Goal: Task Accomplishment & Management: Use online tool/utility

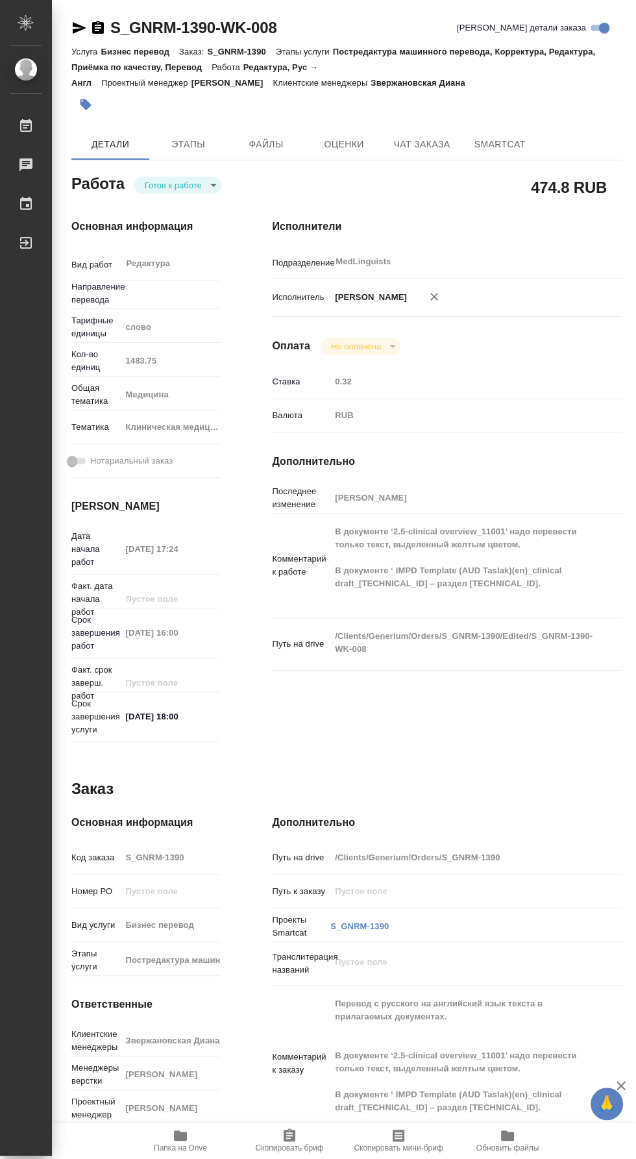
type textarea "x"
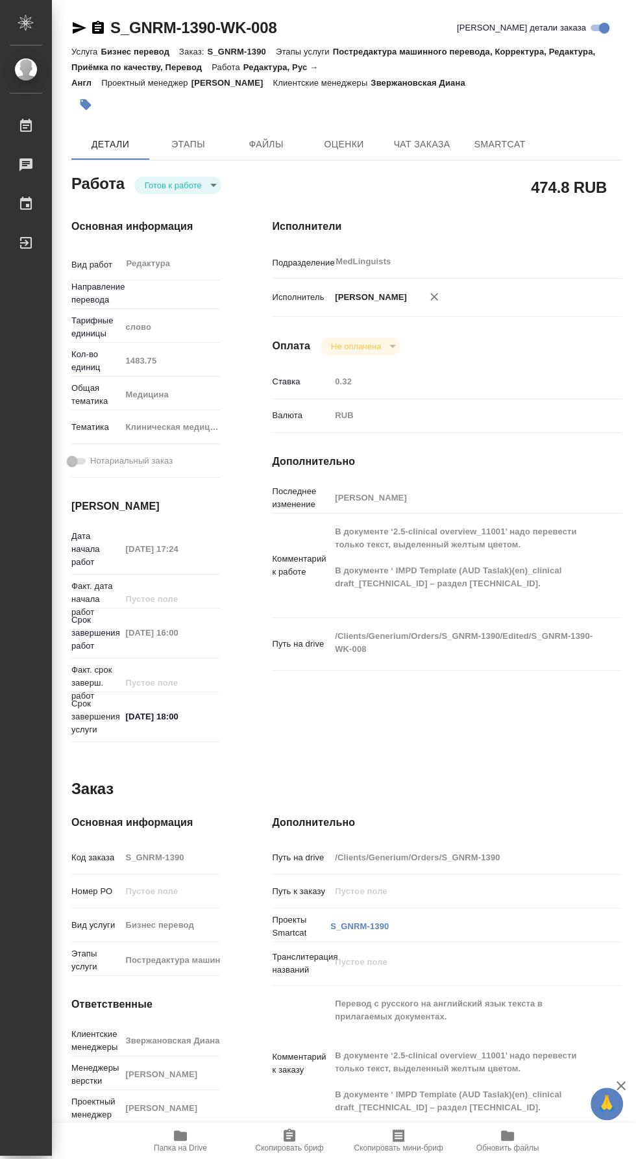
type textarea "x"
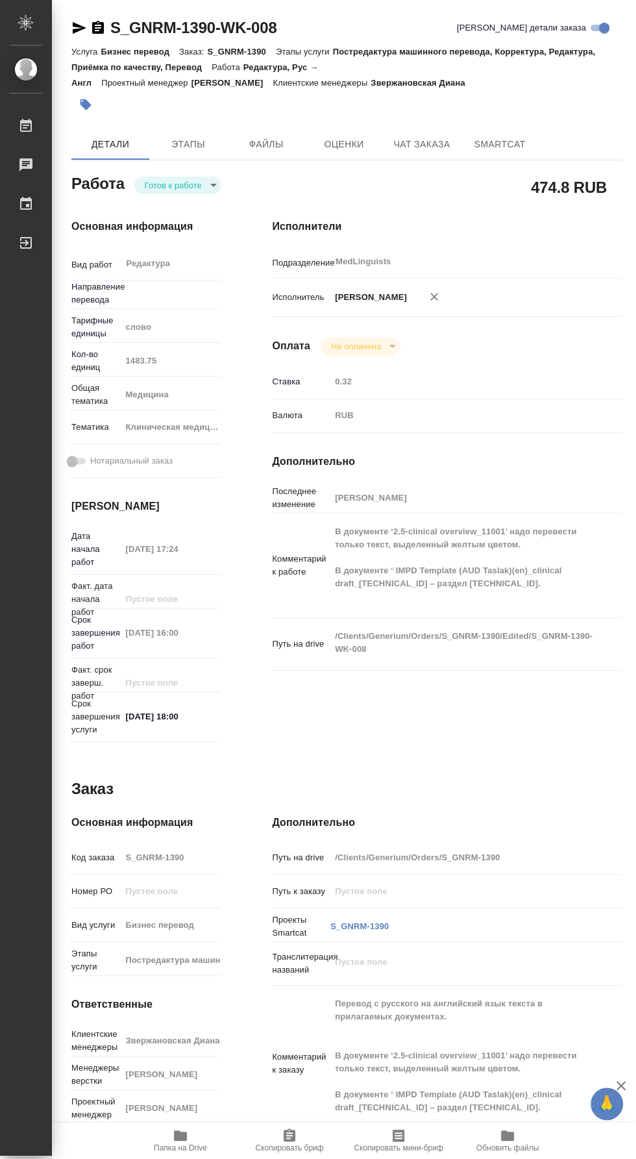
type textarea "x"
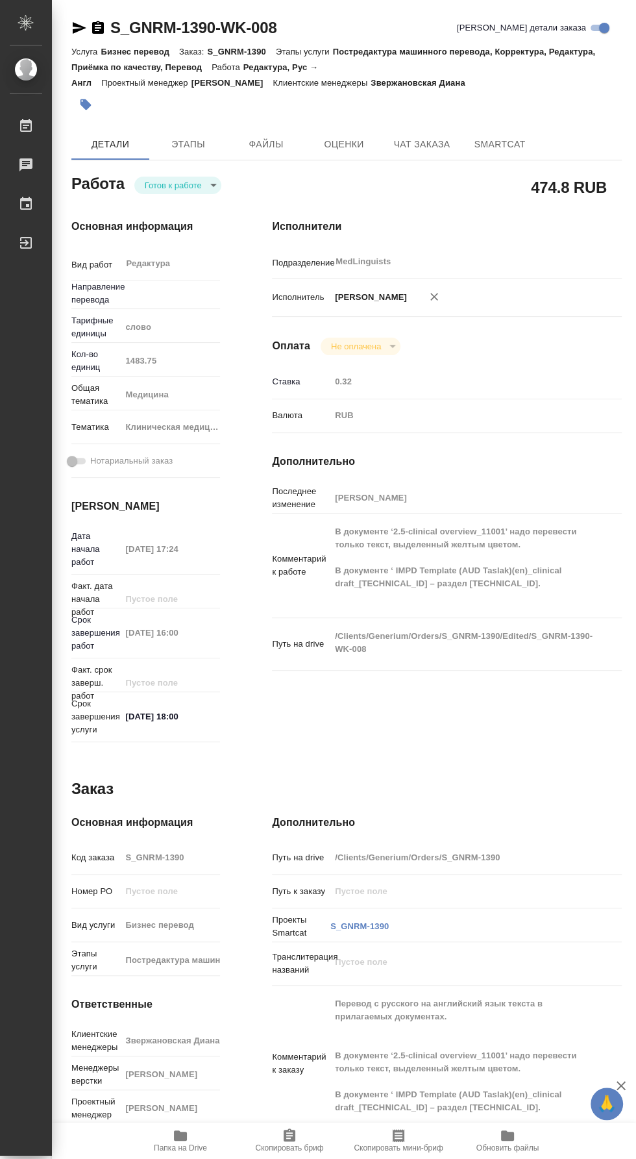
type textarea "x"
type input "рус-англ"
type textarea "x"
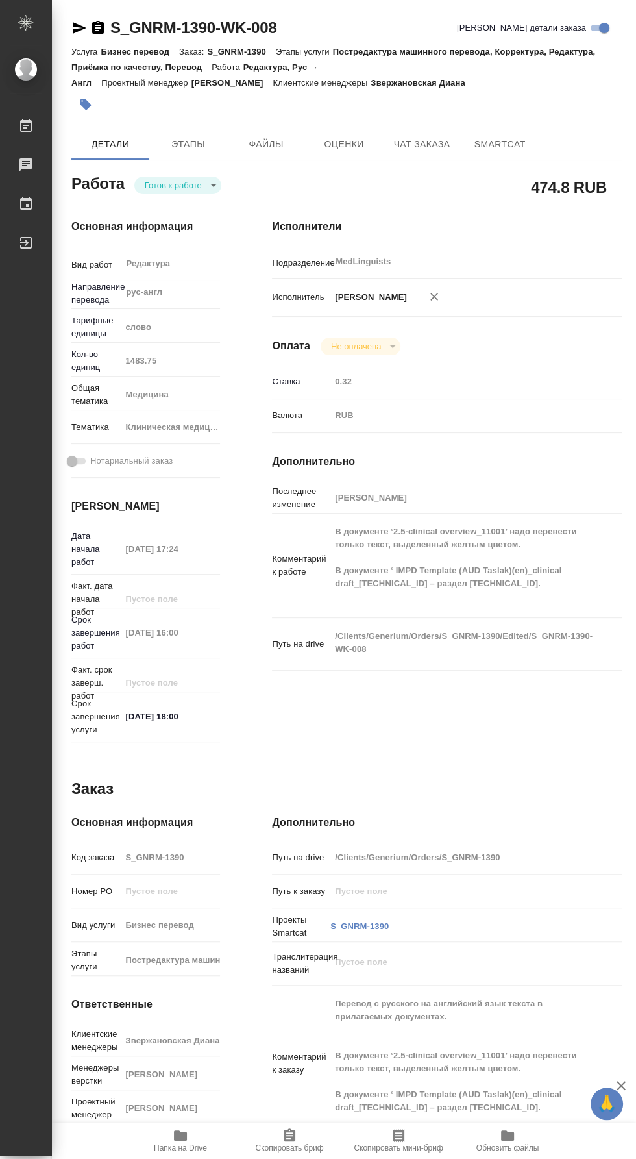
type textarea "x"
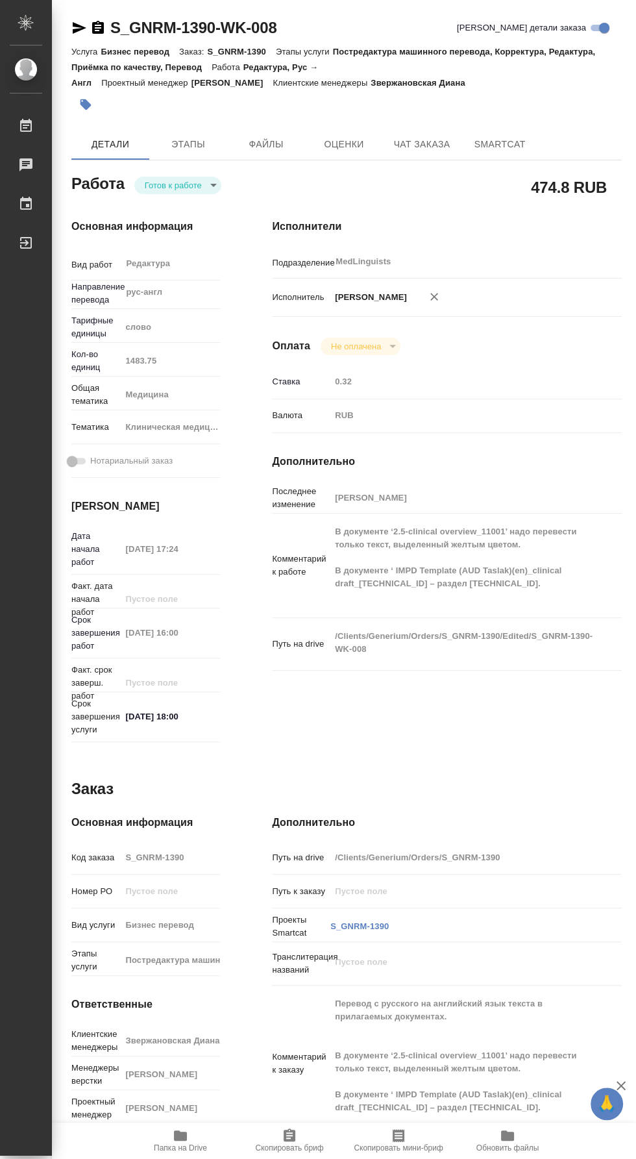
type textarea "x"
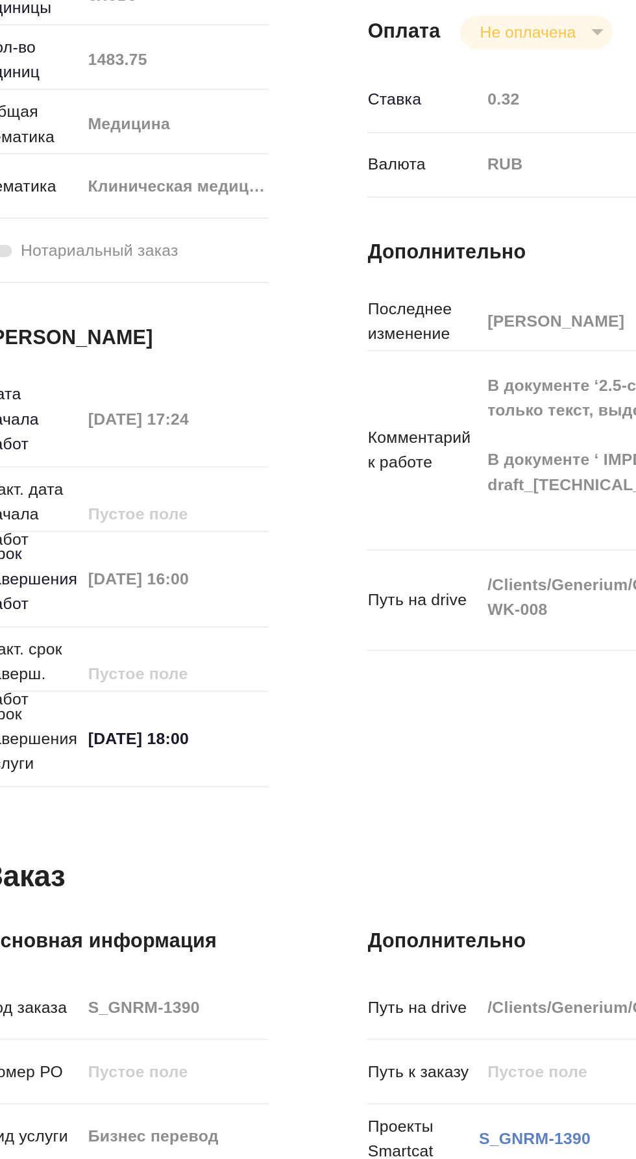
type textarea "x"
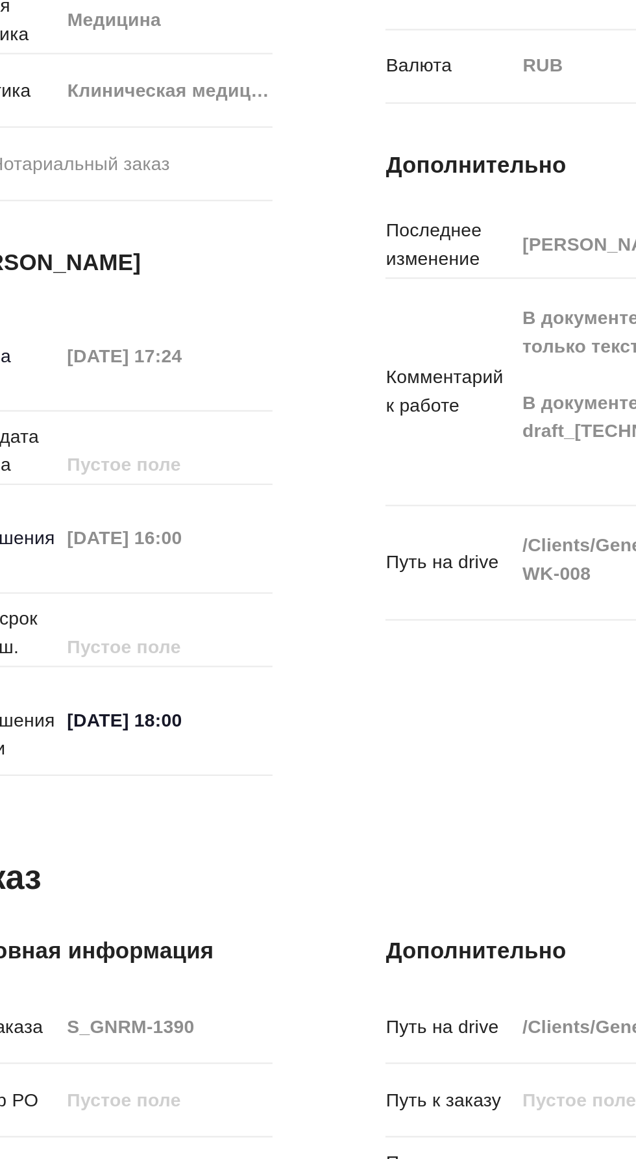
type textarea "x"
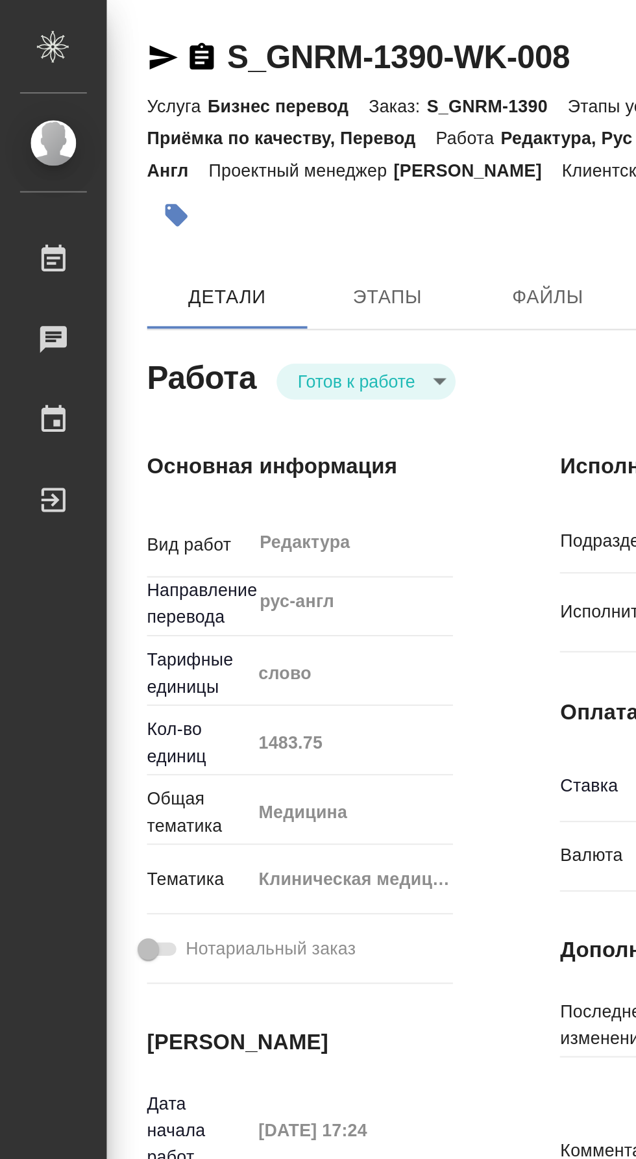
scroll to position [0, 11]
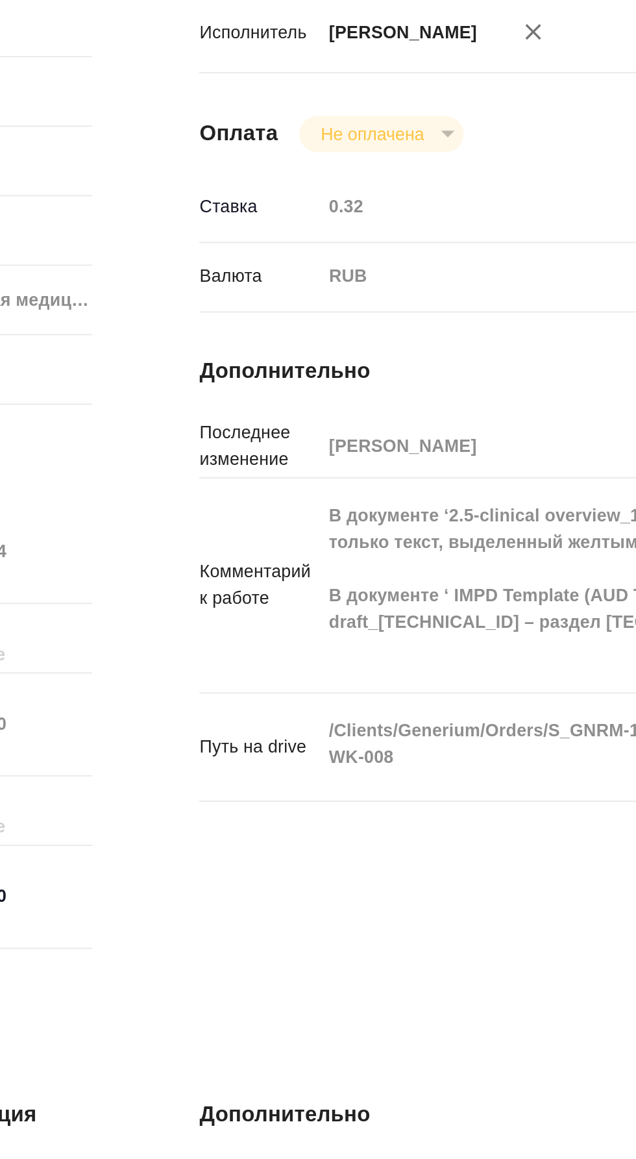
type textarea "x"
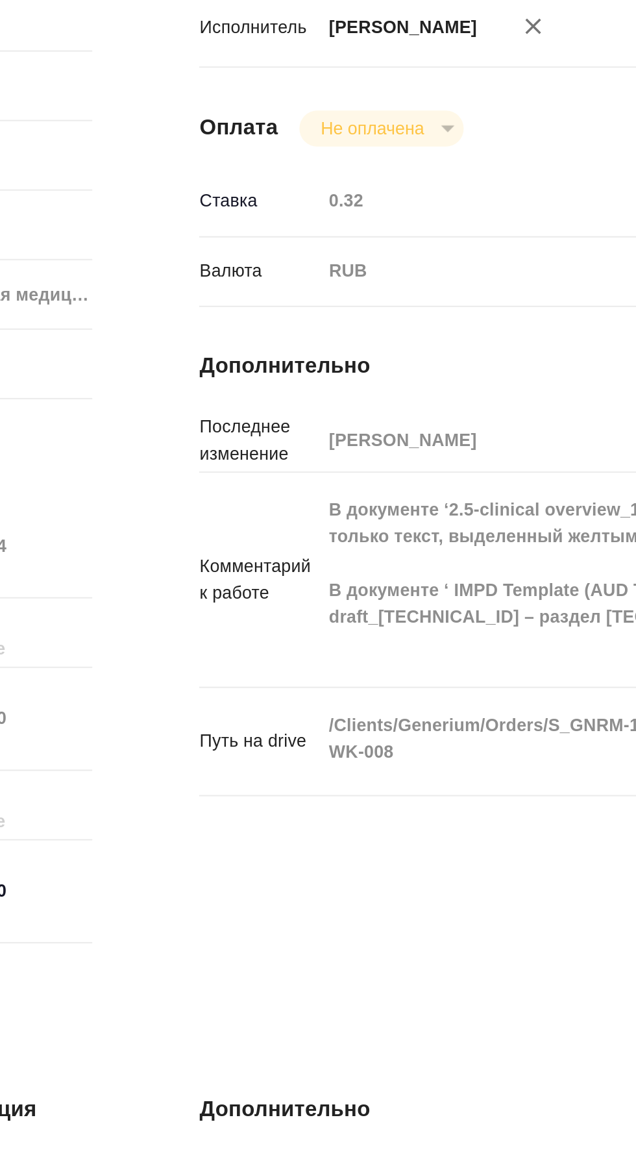
type textarea "x"
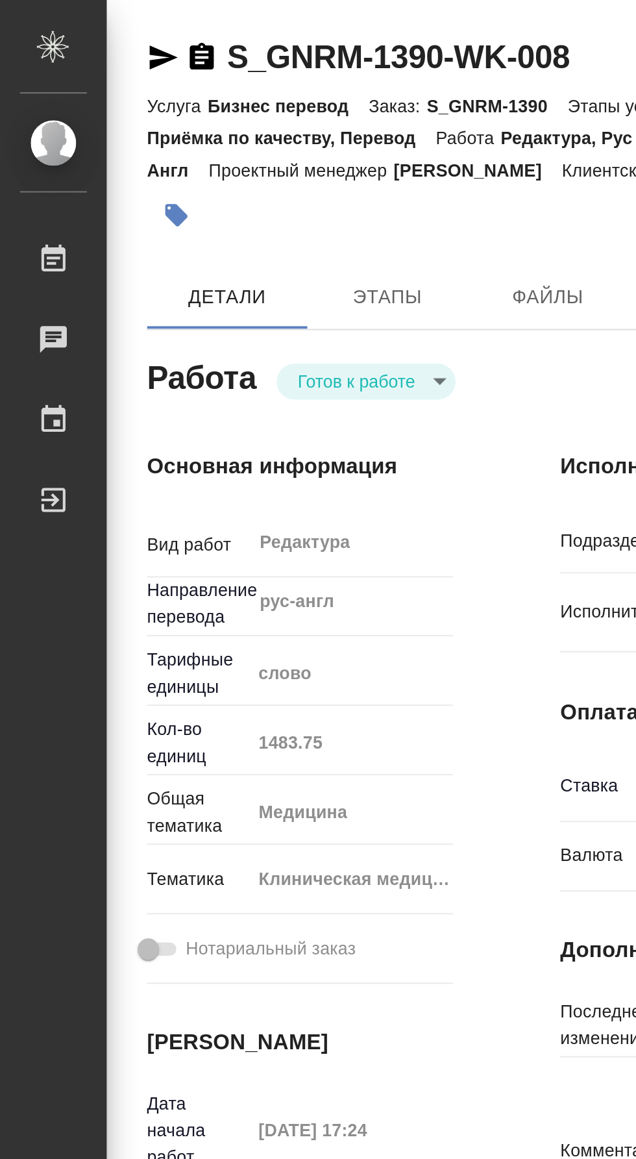
scroll to position [16, 0]
type textarea "x"
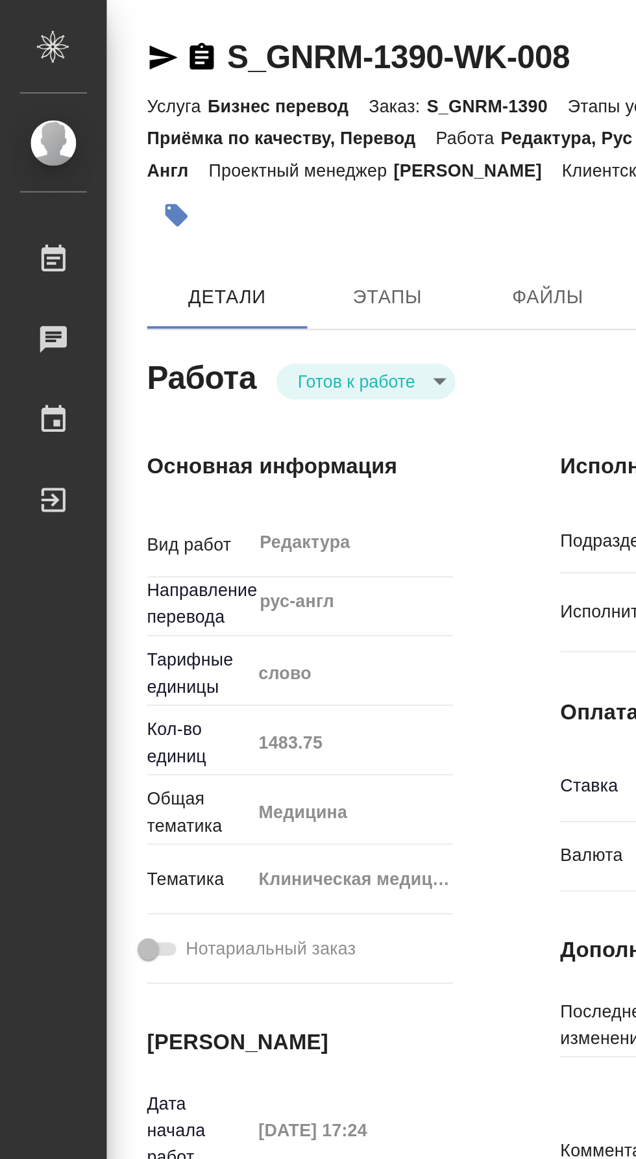
type textarea "x"
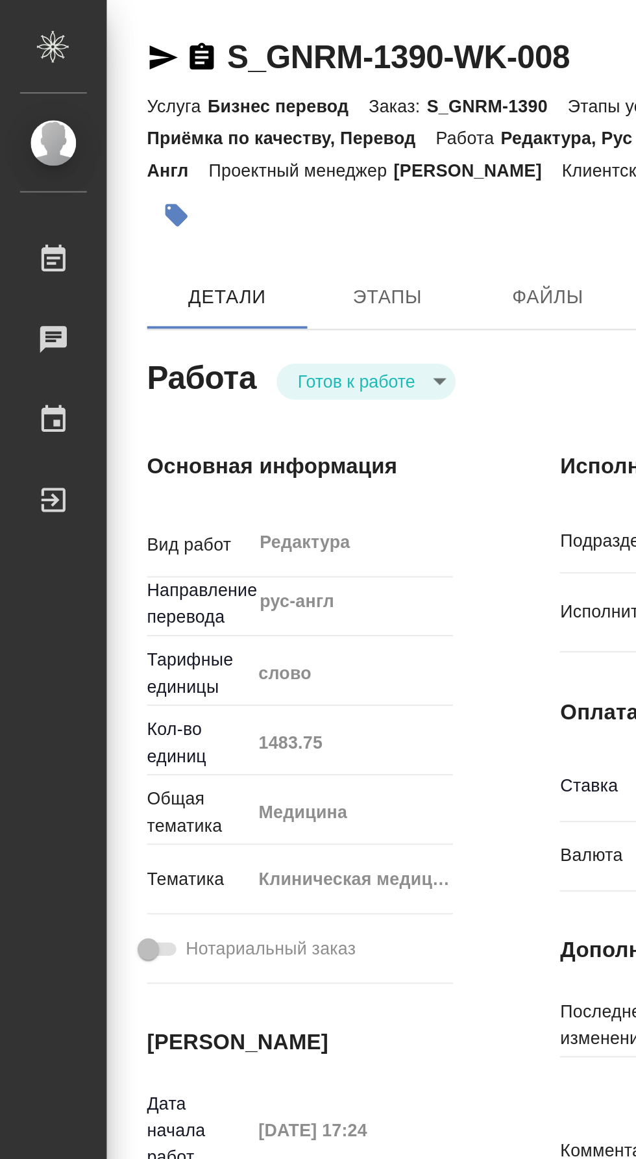
type textarea "x"
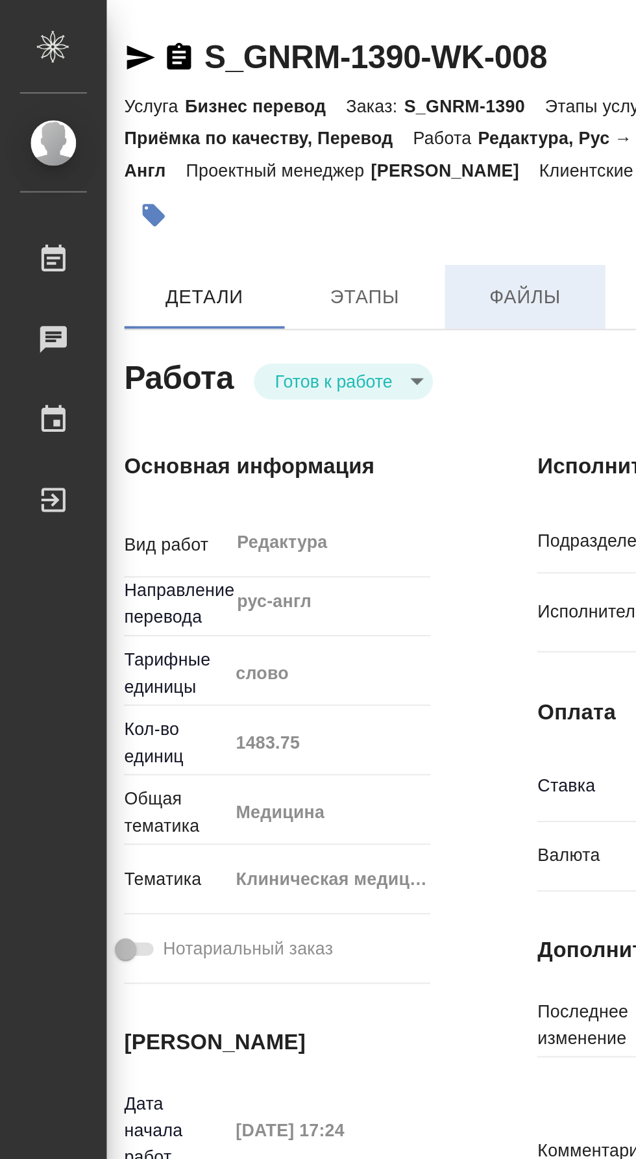
click at [251, 145] on span "Файлы" at bounding box center [255, 144] width 62 height 16
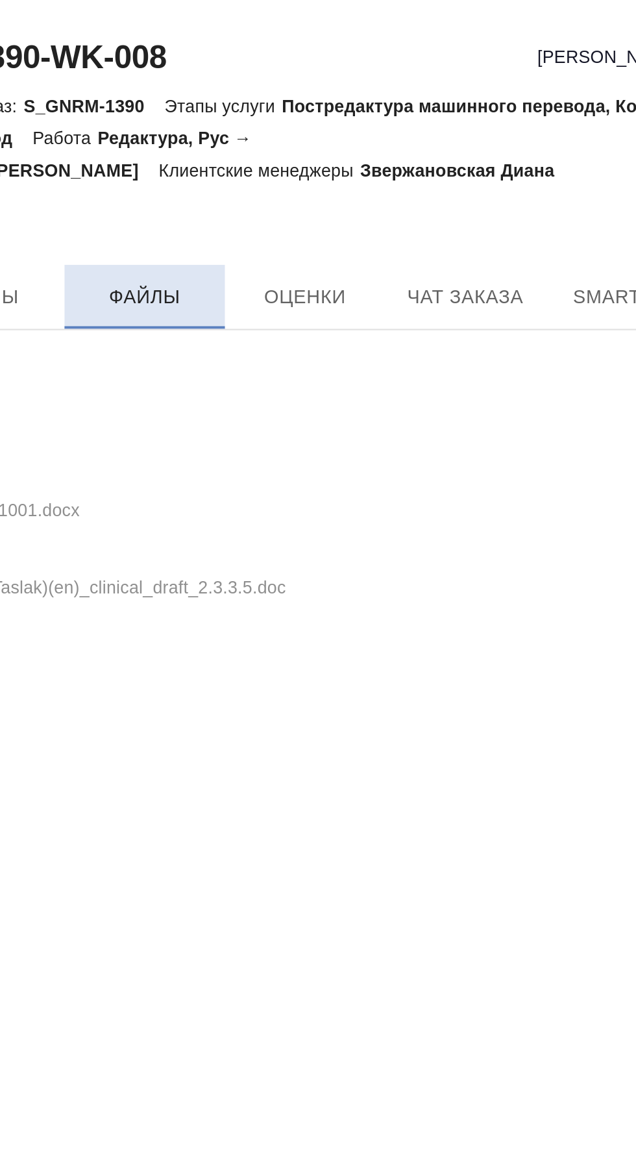
checkbox input "true"
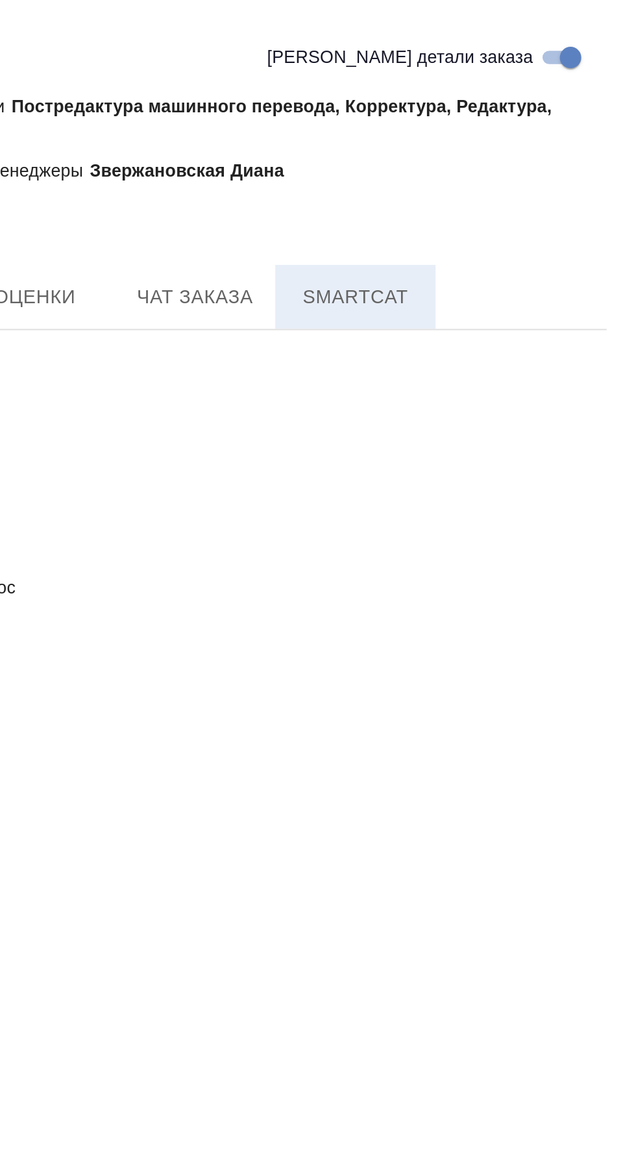
click at [499, 149] on span "SmartCat" at bounding box center [500, 144] width 62 height 16
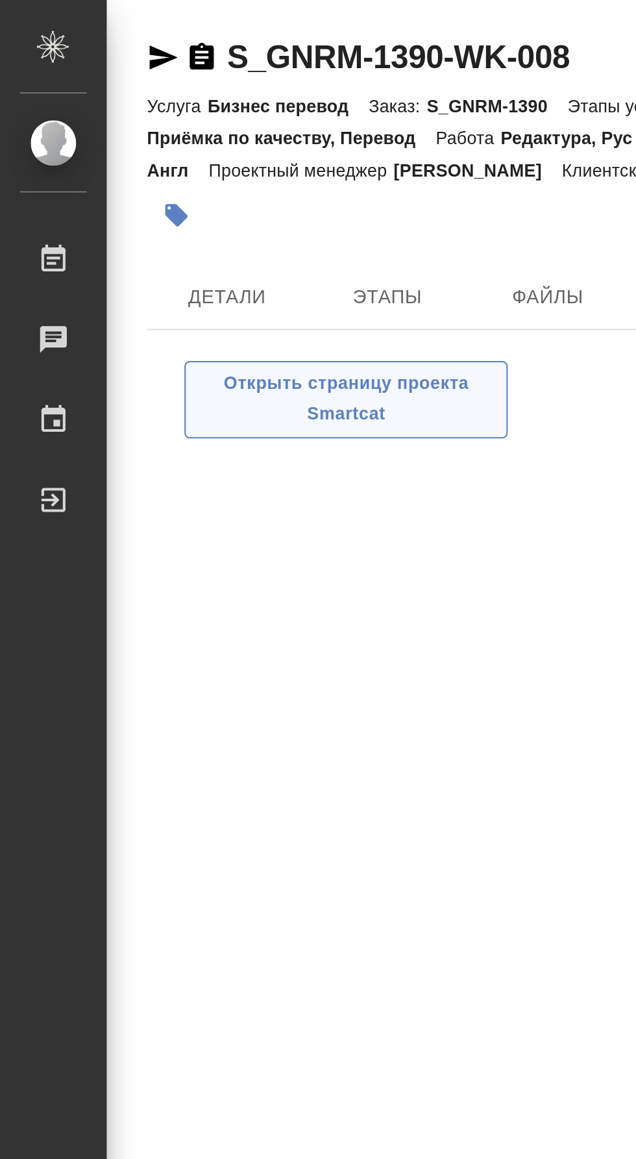
click at [137, 200] on span "Открыть страницу проекта Smartcat" at bounding box center [168, 194] width 143 height 30
